Goal: Transaction & Acquisition: Subscribe to service/newsletter

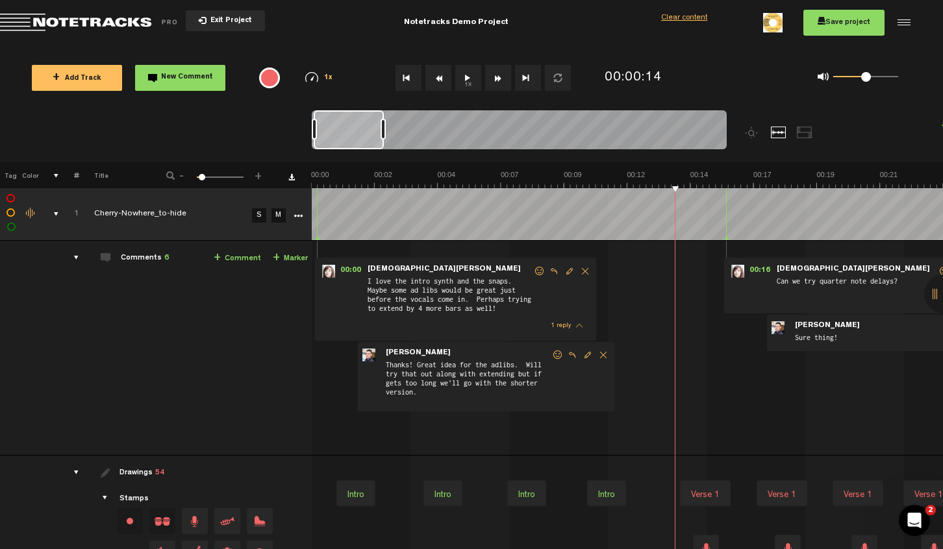
click at [194, 21] on button "Exit Project" at bounding box center [225, 20] width 79 height 21
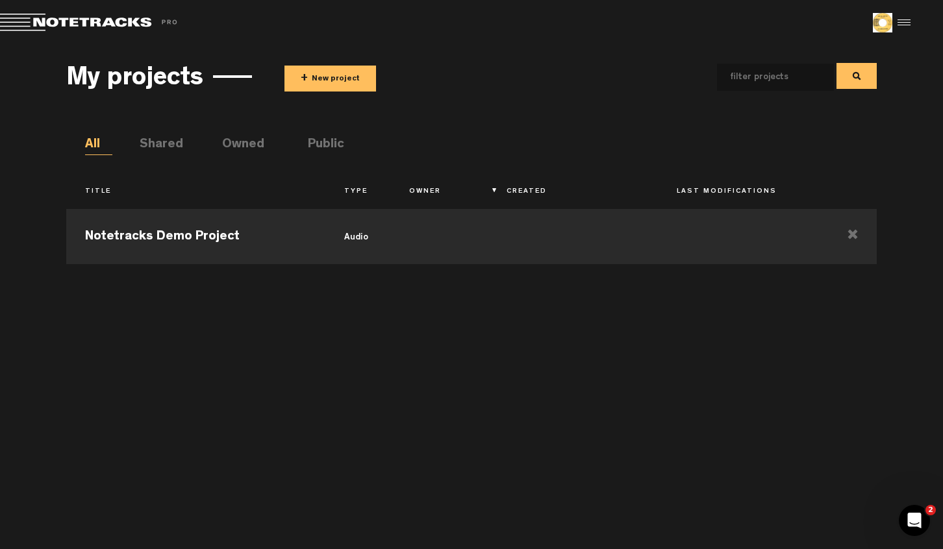
click at [351, 81] on button "+ New project" at bounding box center [330, 79] width 92 height 26
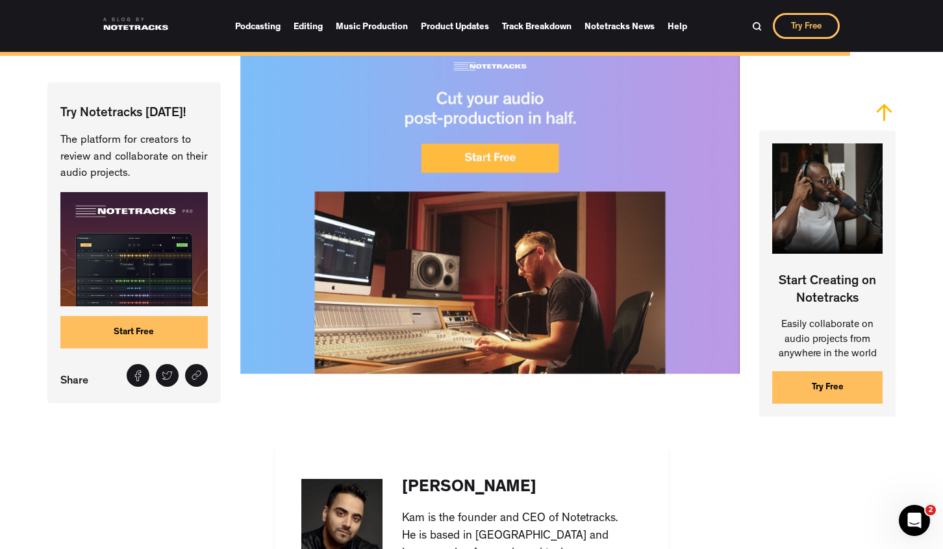
click at [159, 280] on img at bounding box center [133, 249] width 147 height 115
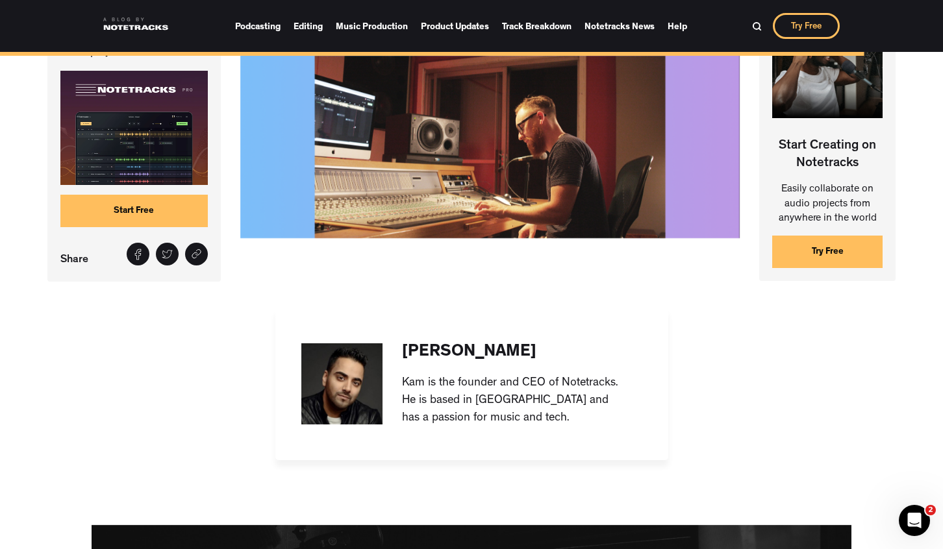
scroll to position [8196, 0]
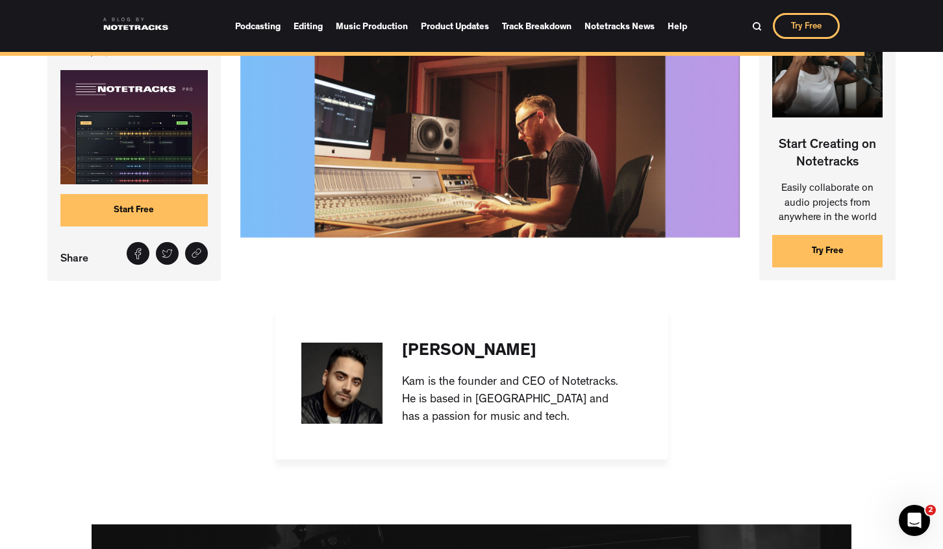
click at [114, 164] on img at bounding box center [133, 127] width 147 height 115
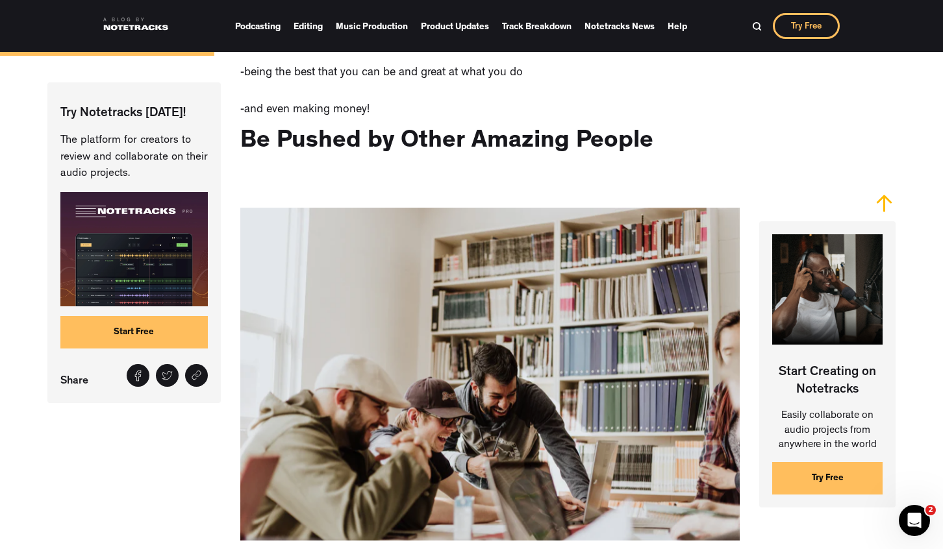
scroll to position [2220, 0]
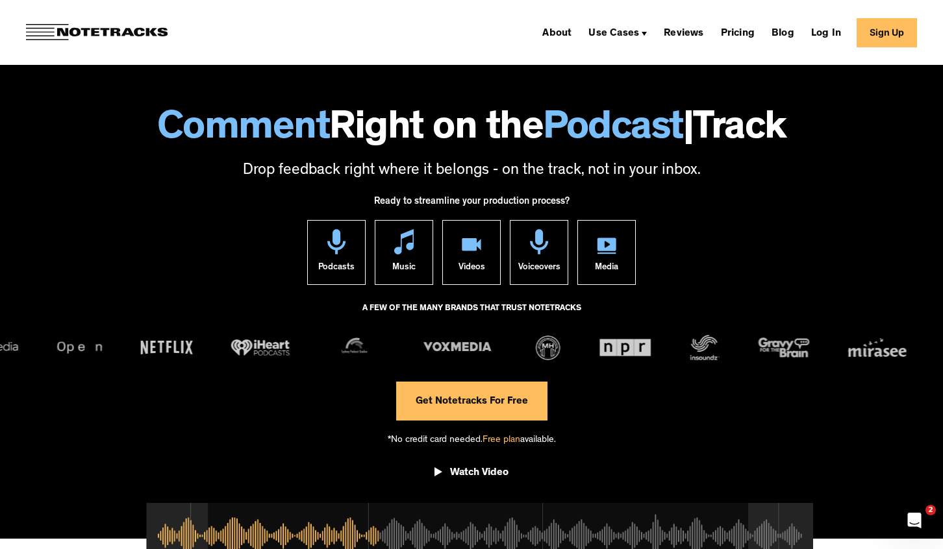
click at [459, 401] on link "Get Notetracks For Free" at bounding box center [471, 401] width 151 height 39
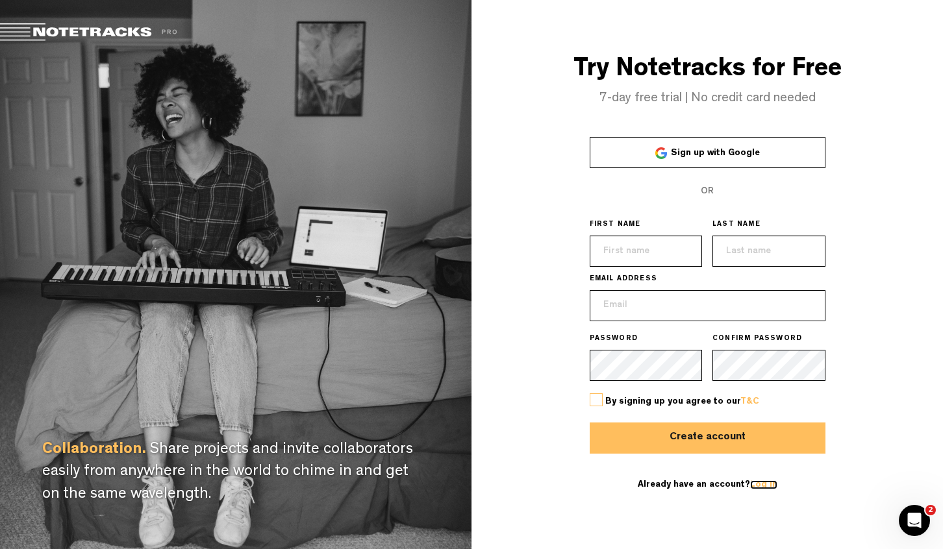
click at [764, 488] on link "Log in" at bounding box center [763, 484] width 27 height 9
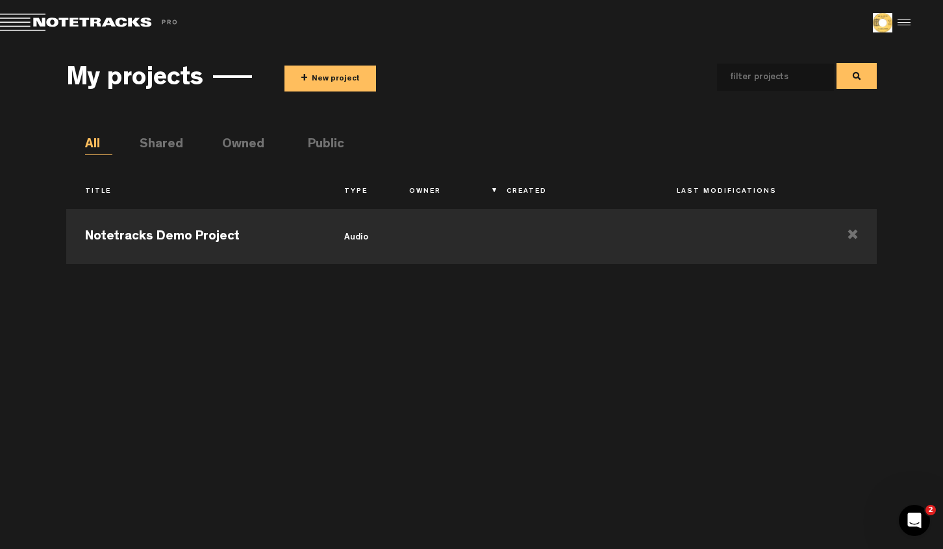
click at [332, 88] on button "+ New project" at bounding box center [330, 79] width 92 height 26
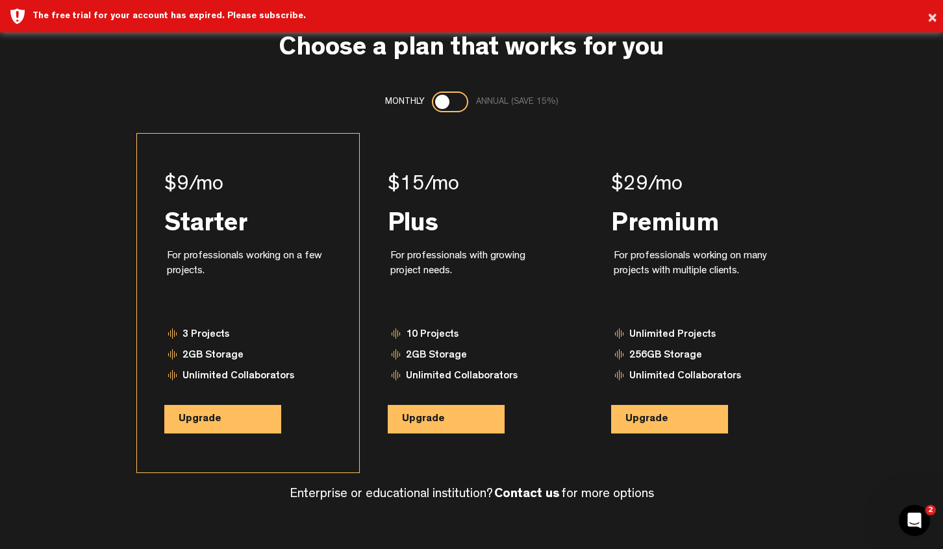
scroll to position [39, 0]
click at [198, 425] on button "Upgrade" at bounding box center [222, 418] width 117 height 29
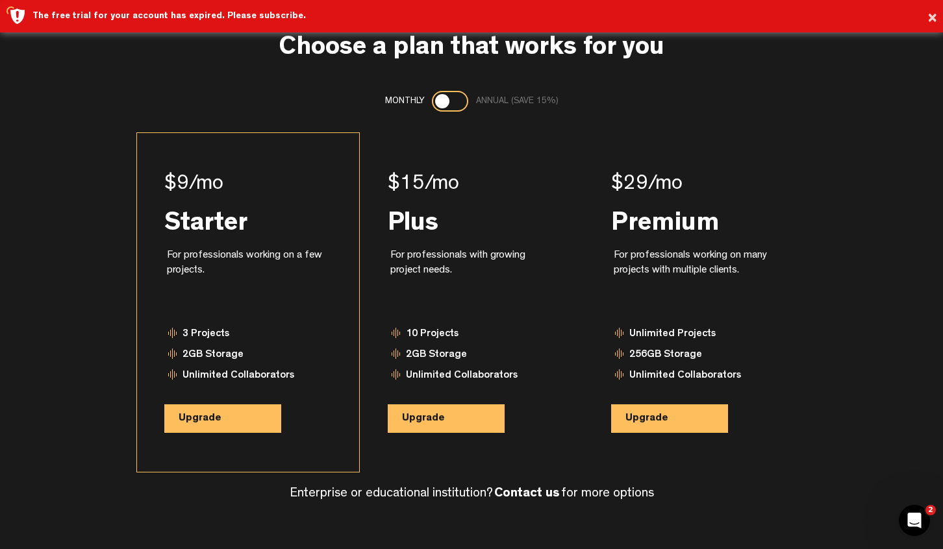
scroll to position [46, 0]
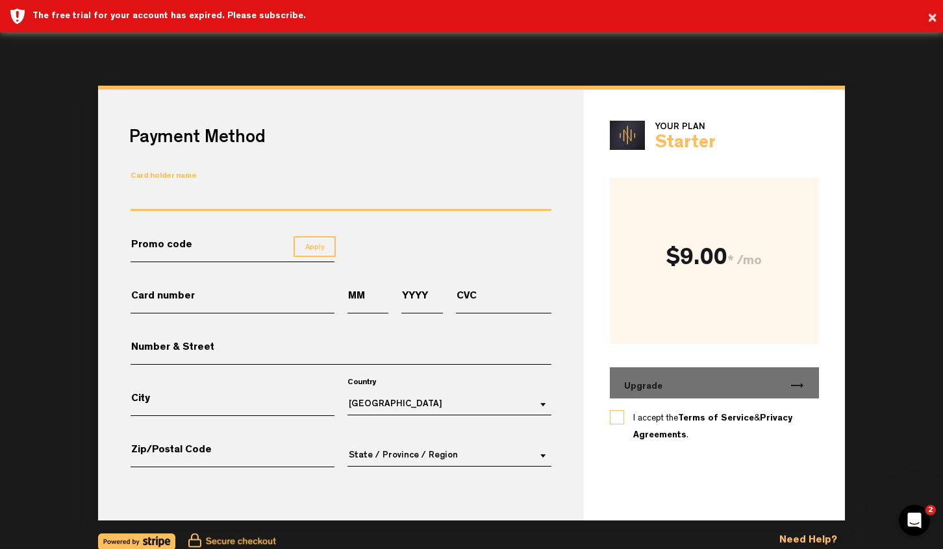
click at [184, 199] on input "Card holder name" at bounding box center [340, 199] width 421 height 24
click at [203, 241] on input "Promo code" at bounding box center [232, 251] width 204 height 23
drag, startPoint x: 156, startPoint y: 197, endPoint x: 156, endPoint y: 220, distance: 23.4
click at [142, 197] on input "[PERSON_NAME]" at bounding box center [340, 199] width 421 height 24
type input "[PERSON_NAME]"
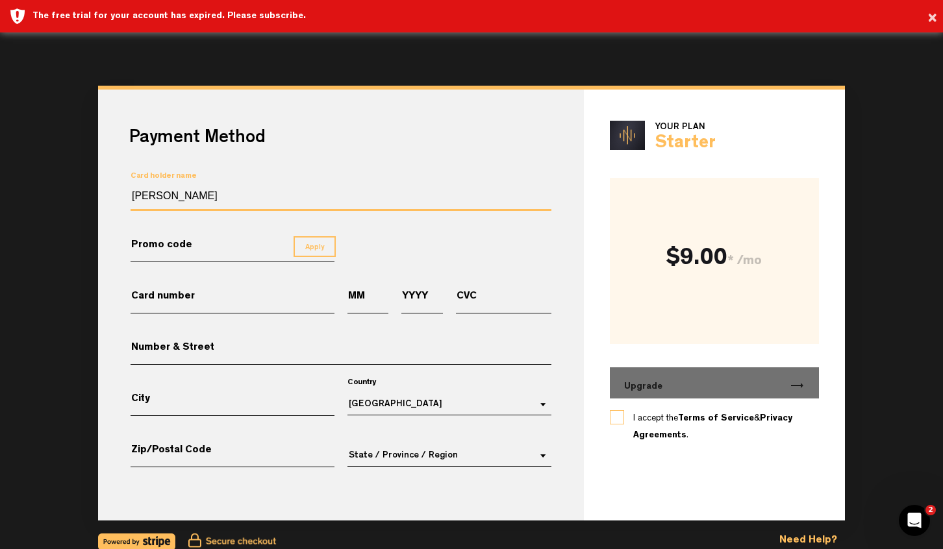
click at [224, 312] on input "Card number" at bounding box center [232, 302] width 204 height 23
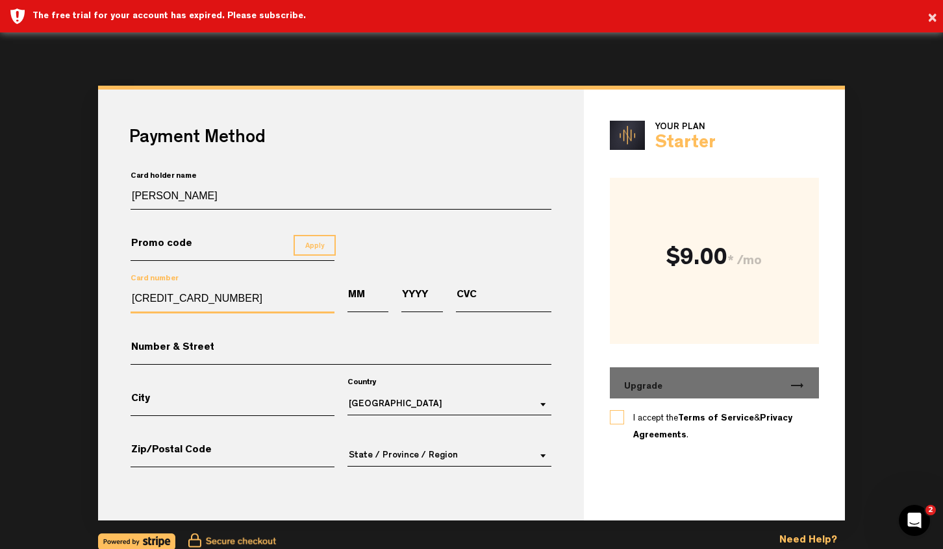
type input "[CREDIT_CARD_NUMBER]"
click at [364, 303] on input "MM" at bounding box center [367, 302] width 41 height 24
type input "05"
click at [417, 306] on input "YYYY" at bounding box center [421, 302] width 41 height 24
click at [368, 304] on input "05" at bounding box center [367, 301] width 41 height 23
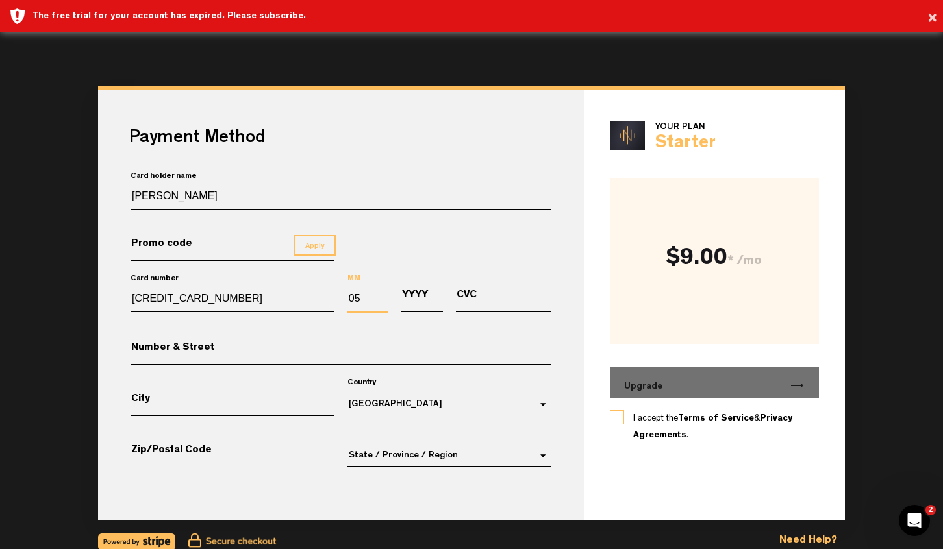
click at [404, 306] on input "YYYY" at bounding box center [421, 301] width 41 height 23
type input "2028"
click at [464, 304] on input "CVC" at bounding box center [503, 302] width 95 height 24
type input "875"
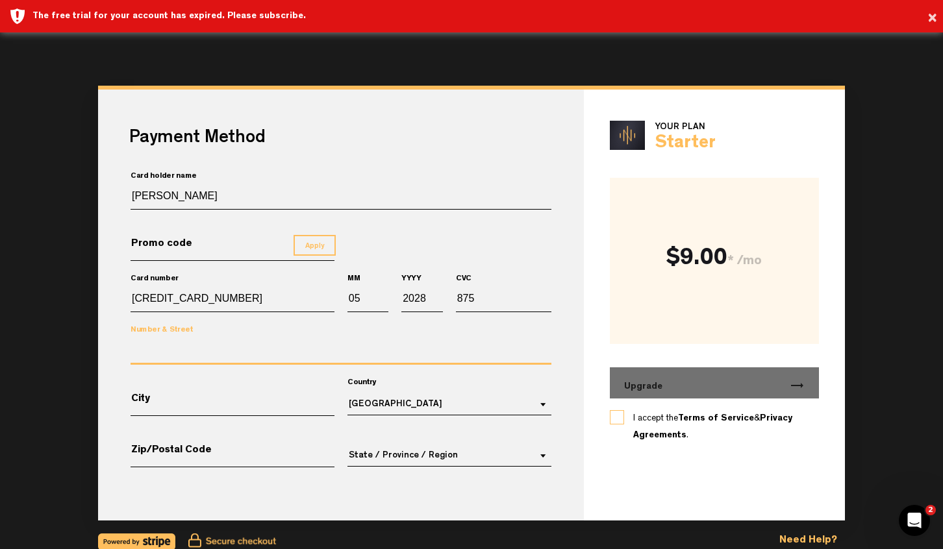
click at [314, 349] on input "Number & Street" at bounding box center [340, 353] width 421 height 24
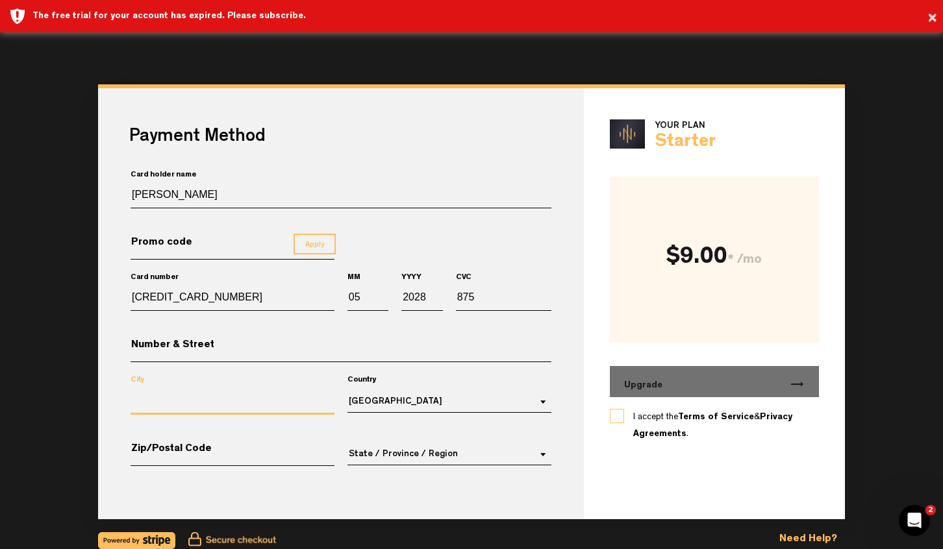
click at [201, 397] on input "City" at bounding box center [232, 403] width 204 height 24
click at [633, 414] on label "I accept the Terms of Service & Privacy Agreements ." at bounding box center [714, 426] width 163 height 34
click at [0, 0] on input "I accept the Terms of Service & Privacy Agreements ." at bounding box center [0, 0] width 0 height 0
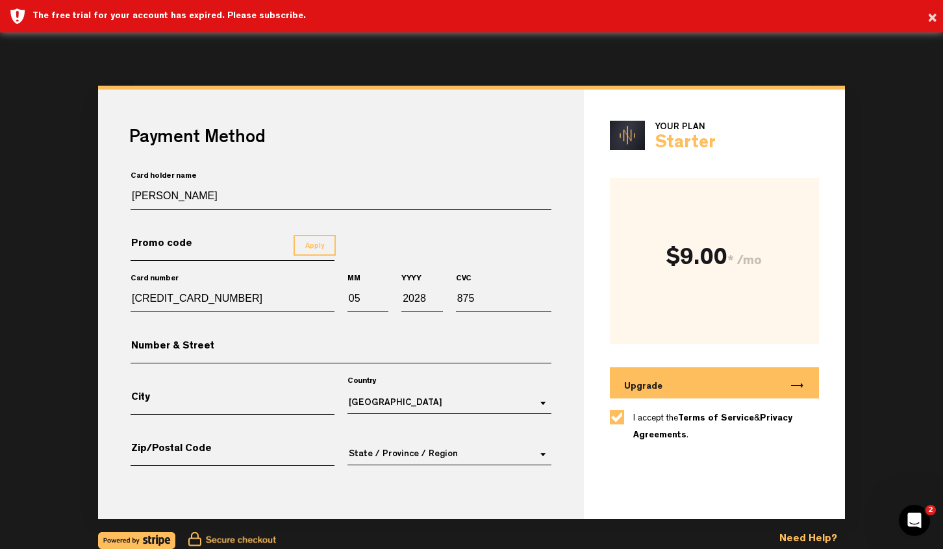
click at [625, 381] on span "Upgrade" at bounding box center [643, 386] width 38 height 13
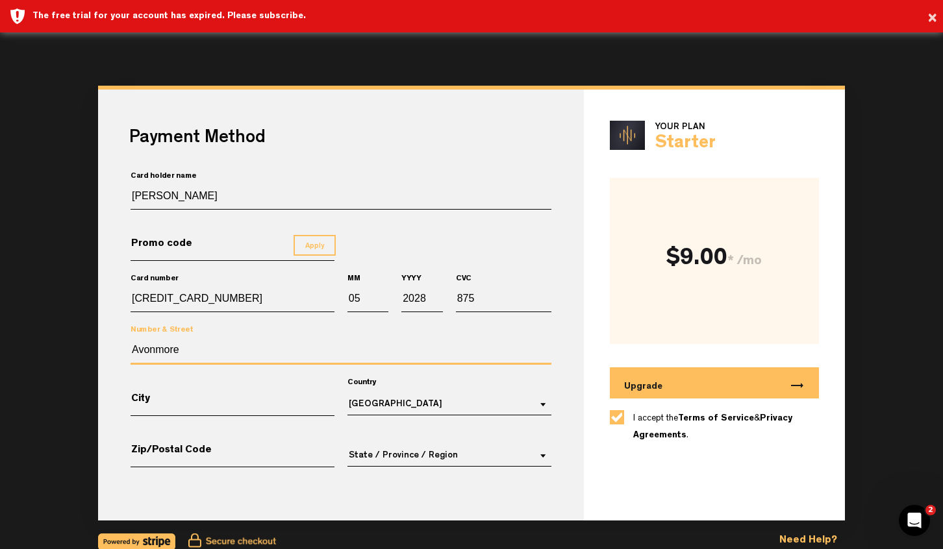
type input "Avonmore"
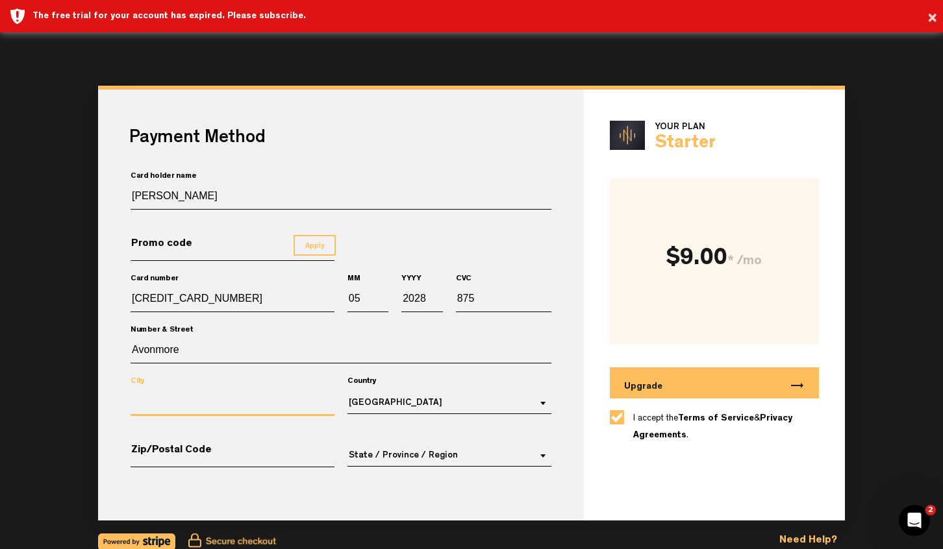
click at [199, 398] on input "City" at bounding box center [232, 404] width 204 height 24
type input "[GEOGRAPHIC_DATA]"
click at [221, 348] on input "Avonmore" at bounding box center [340, 352] width 421 height 23
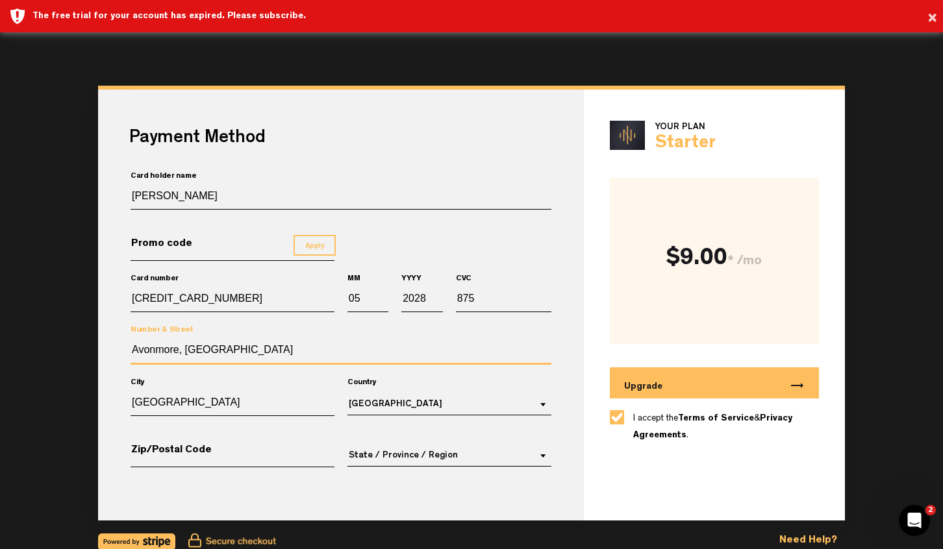
type input "Avonmore, [GEOGRAPHIC_DATA]"
click at [381, 395] on md-select-value "[GEOGRAPHIC_DATA]" at bounding box center [449, 404] width 204 height 22
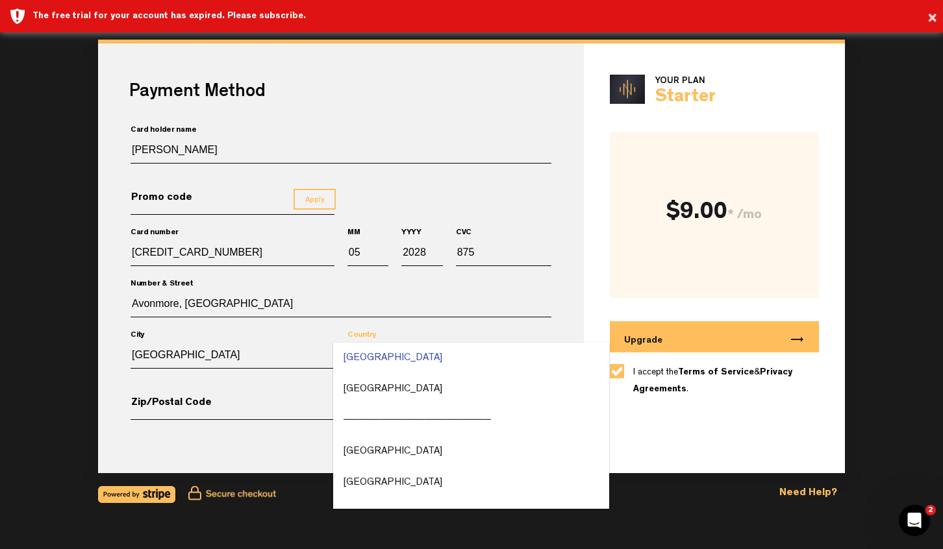
click at [278, 345] on md-backdrop at bounding box center [471, 297] width 943 height 595
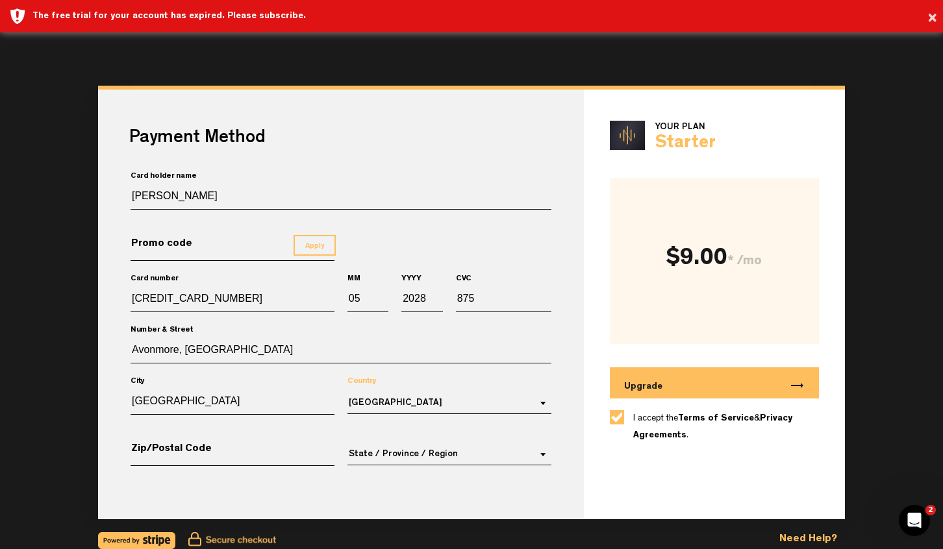
click at [356, 341] on input "Avonmore, [GEOGRAPHIC_DATA]" at bounding box center [340, 352] width 421 height 23
